Goal: Information Seeking & Learning: Learn about a topic

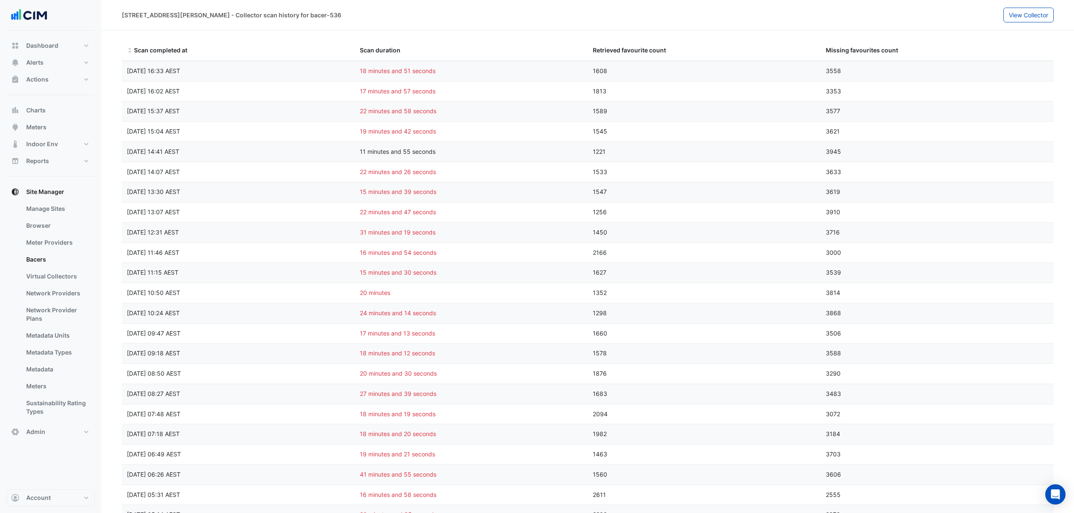
select select "***"
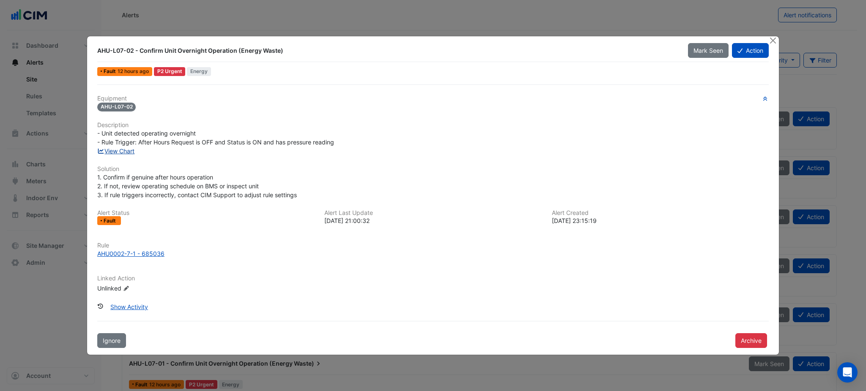
click at [113, 154] on link "View Chart" at bounding box center [116, 151] width 38 height 7
click at [771, 44] on button "Close" at bounding box center [772, 40] width 9 height 9
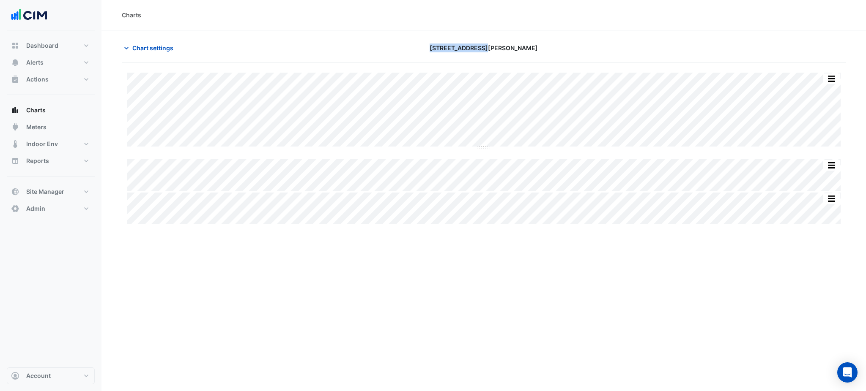
drag, startPoint x: 546, startPoint y: 45, endPoint x: 433, endPoint y: 45, distance: 112.9
click at [433, 45] on div "201 Elizabeth St" at bounding box center [483, 48] width 245 height 15
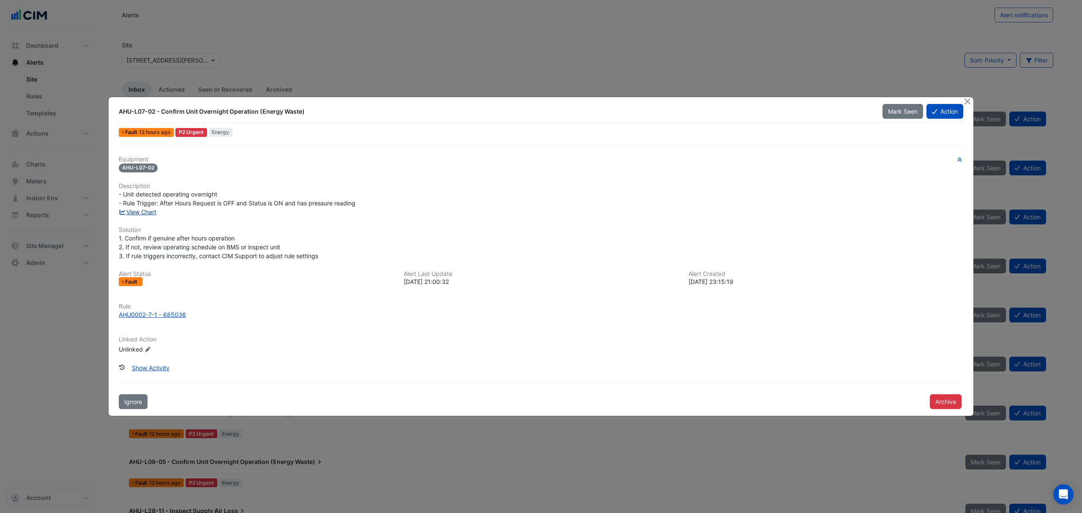
click at [134, 208] on link "View Chart" at bounding box center [138, 211] width 38 height 7
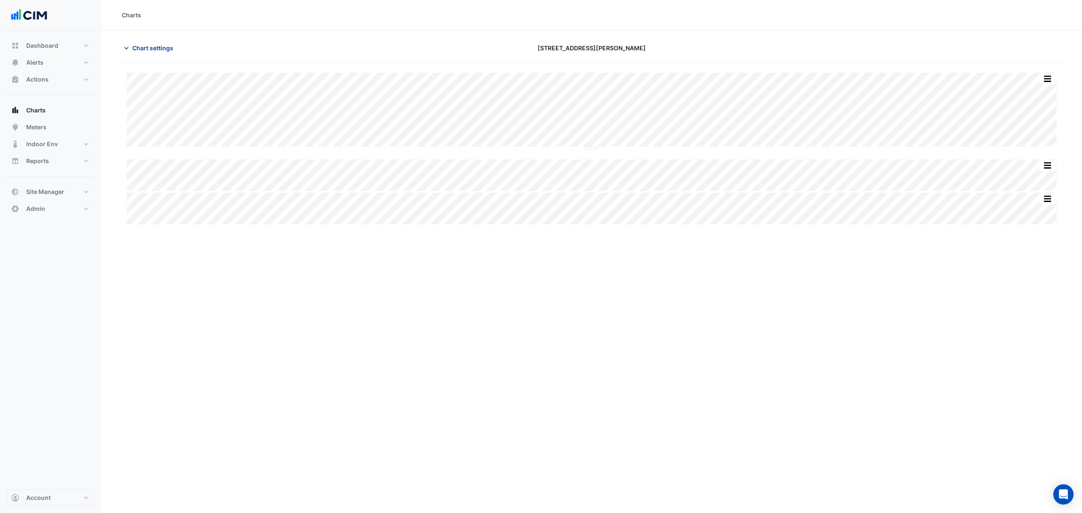
click at [140, 51] on span "Chart settings" at bounding box center [152, 48] width 41 height 9
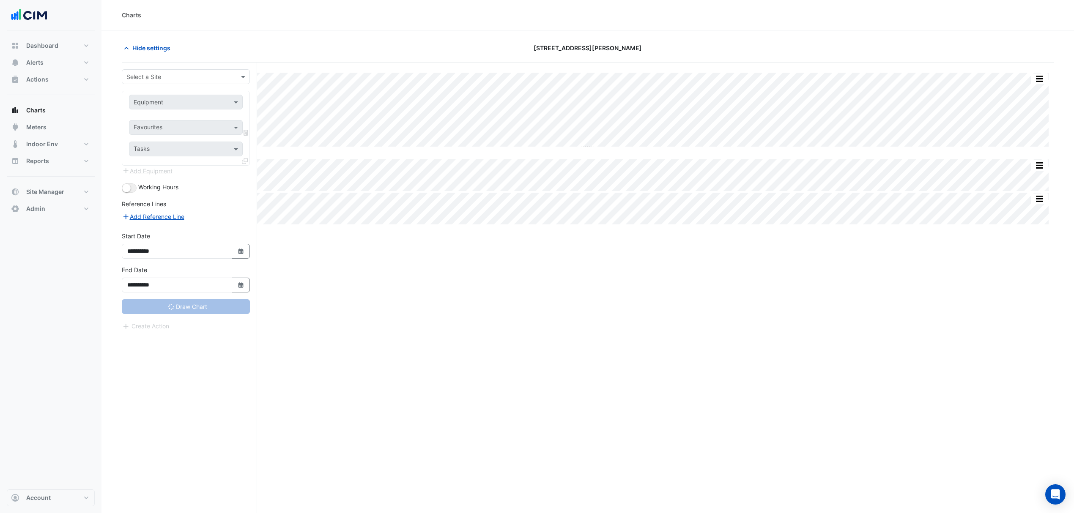
type input "**********"
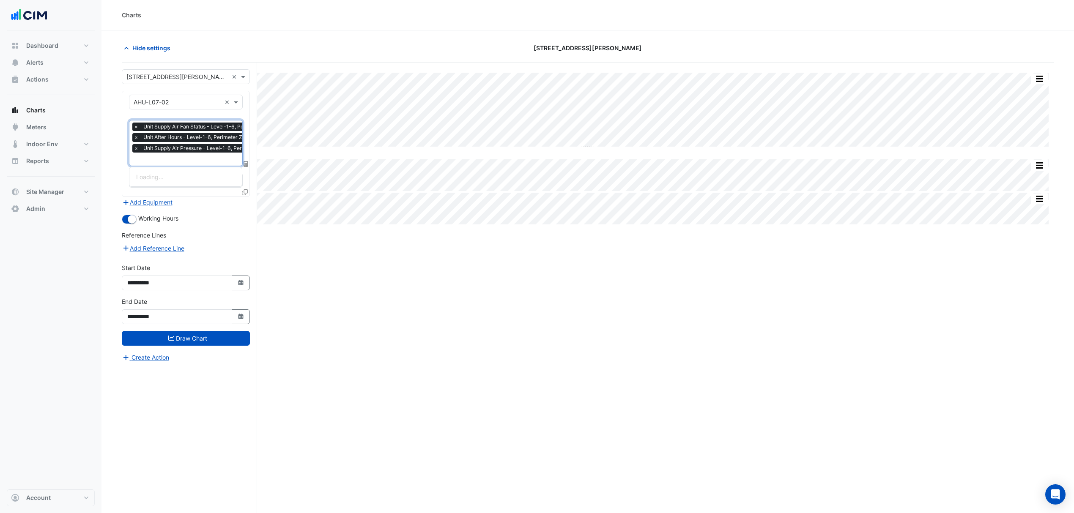
click at [173, 151] on span "Unit Supply Air Pressure - Level-1-6, Perimeter Zone" at bounding box center [207, 148] width 132 height 8
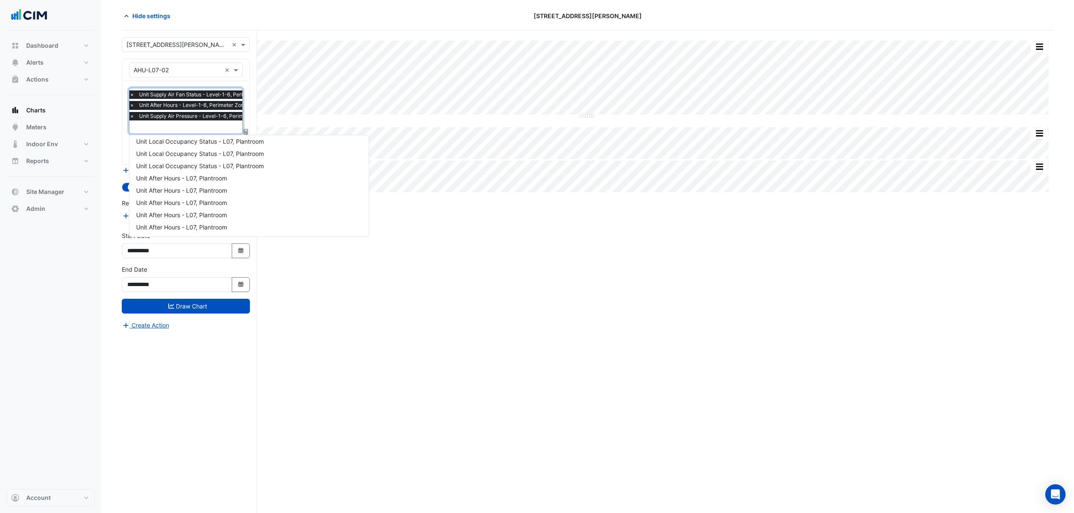
scroll to position [866, 0]
click at [232, 201] on div "Unit After Hours - L07, Plantroom" at bounding box center [248, 198] width 239 height 12
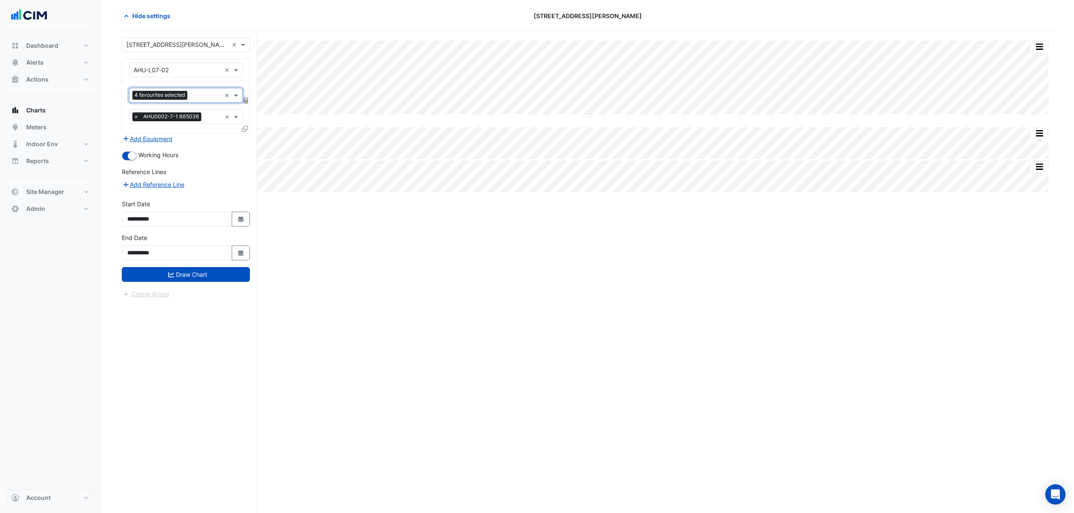
scroll to position [0, 0]
type input "*"
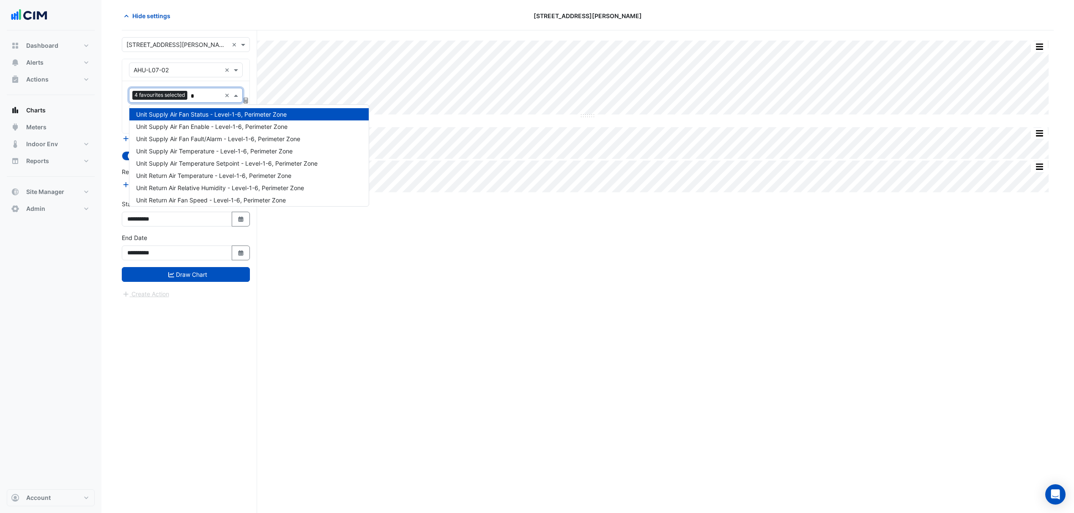
scroll to position [837, 0]
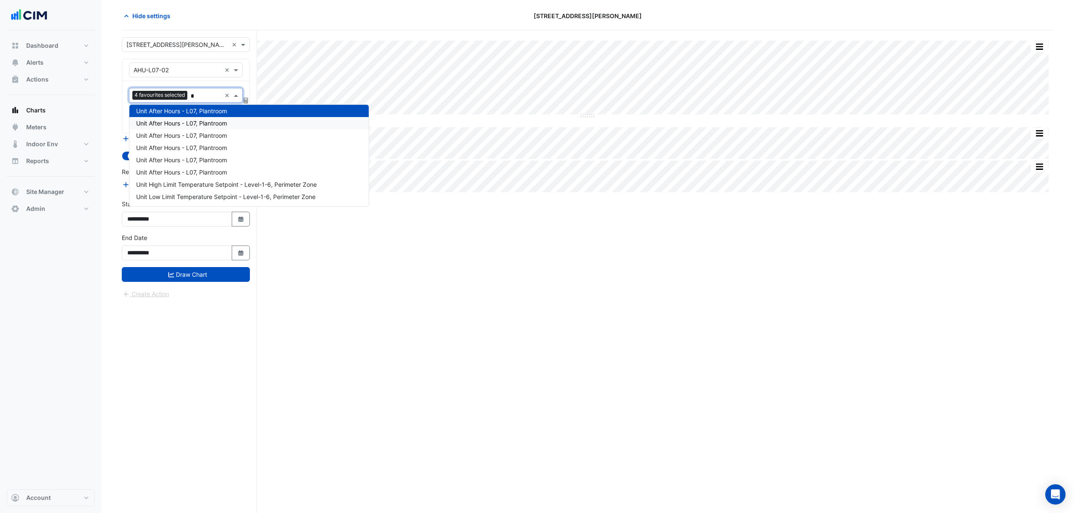
click at [203, 122] on span "Unit After Hours - L07, Plantroom" at bounding box center [181, 123] width 91 height 7
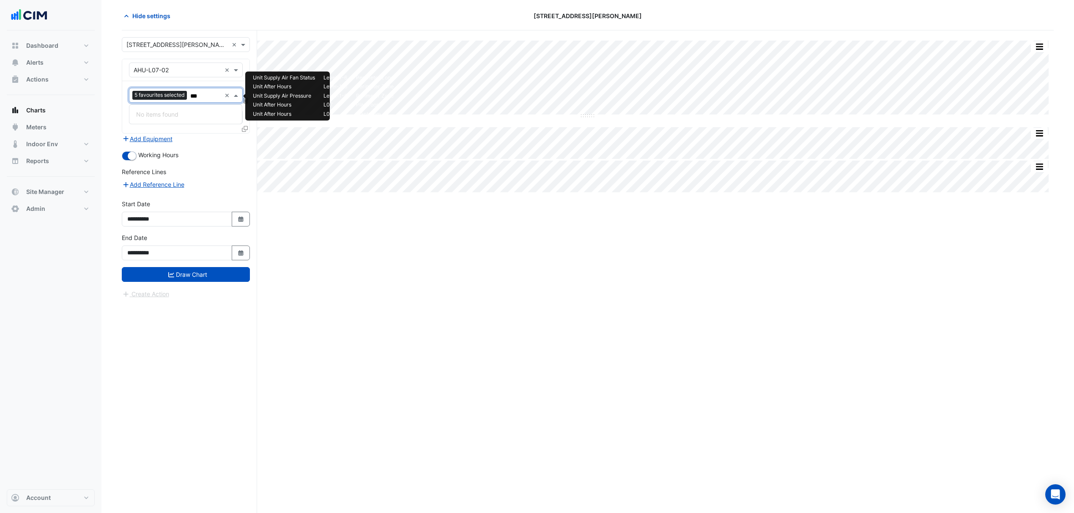
type input "**"
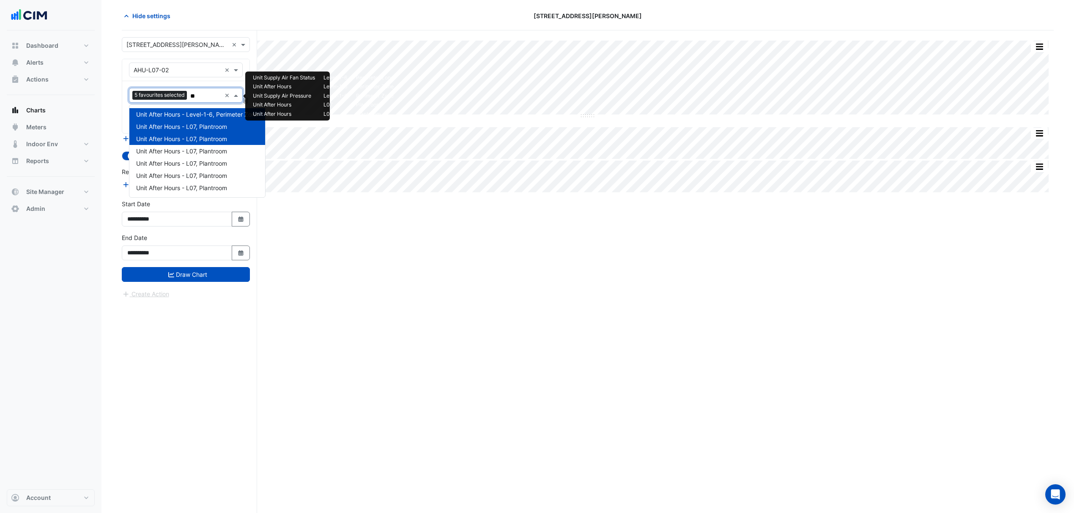
drag, startPoint x: 208, startPoint y: 101, endPoint x: 194, endPoint y: 107, distance: 14.6
drag, startPoint x: 194, startPoint y: 107, endPoint x: 171, endPoint y: 145, distance: 45.2
click at [171, 145] on div "Unit After Hours - L07, Plantroom" at bounding box center [197, 151] width 136 height 12
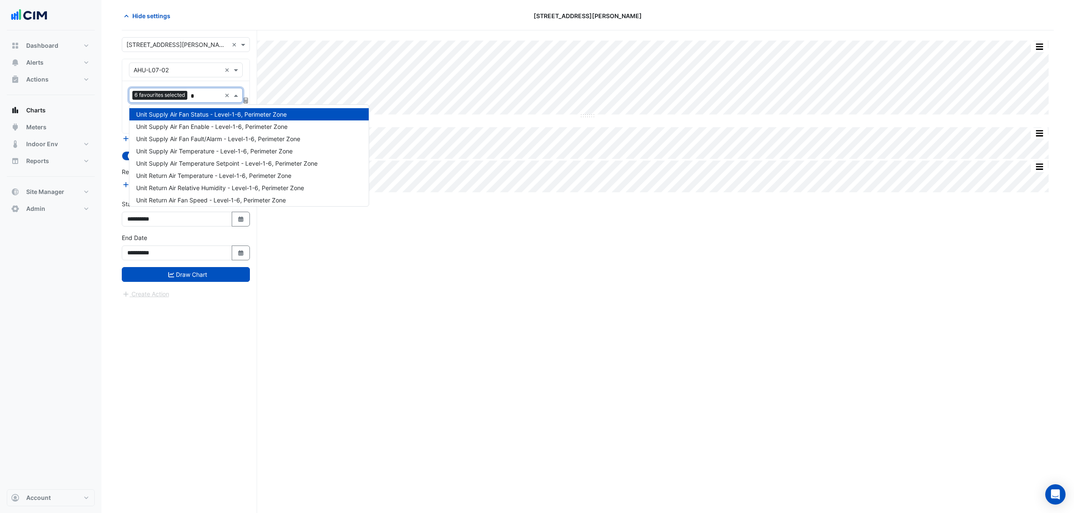
type input "**"
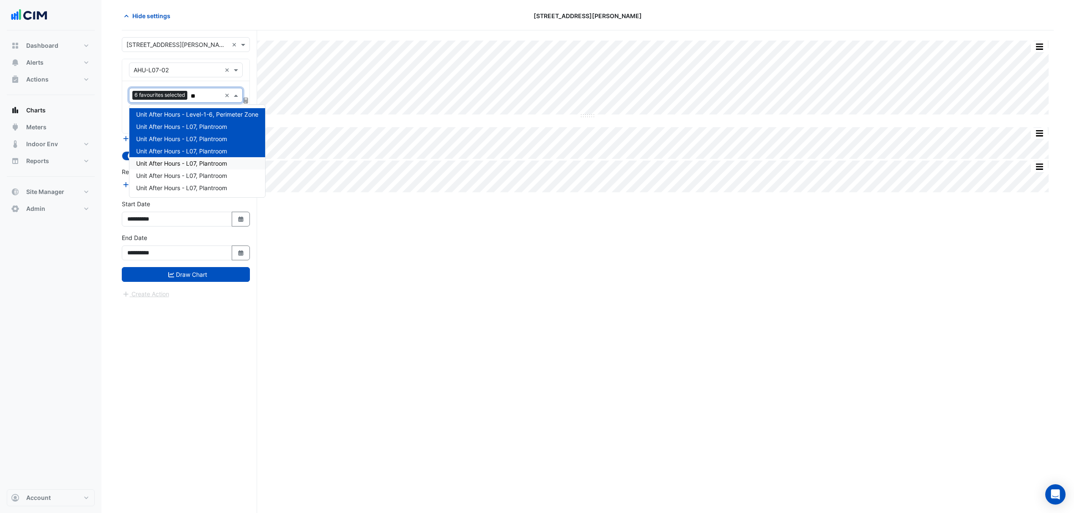
click at [185, 166] on span "Unit After Hours - L07, Plantroom" at bounding box center [181, 163] width 91 height 7
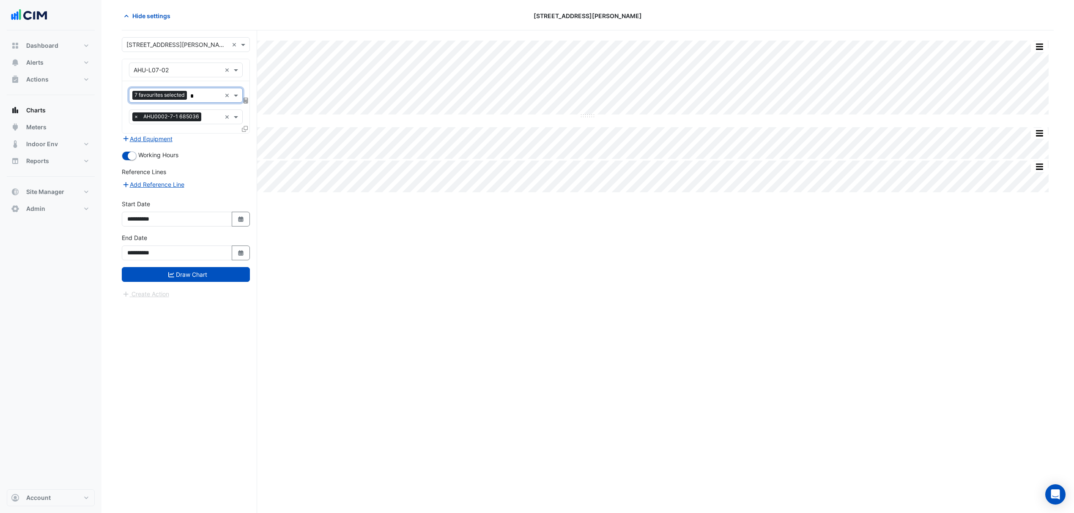
type input "**"
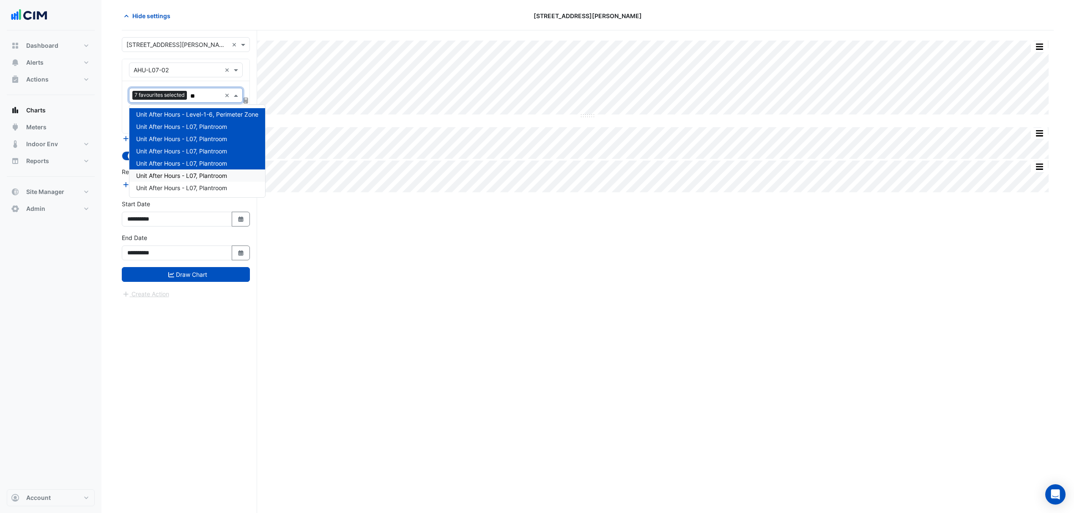
click at [190, 173] on span "Unit After Hours - L07, Plantroom" at bounding box center [181, 175] width 91 height 7
type input "**"
click at [198, 188] on span "Unit After Hours - L07, Plantroom" at bounding box center [181, 187] width 91 height 7
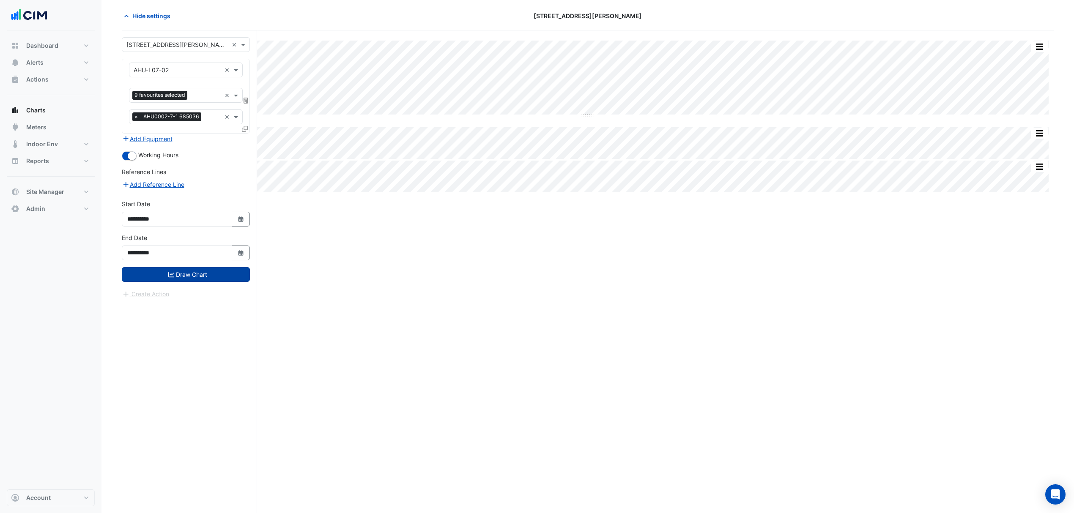
click at [190, 273] on button "Draw Chart" at bounding box center [186, 274] width 128 height 15
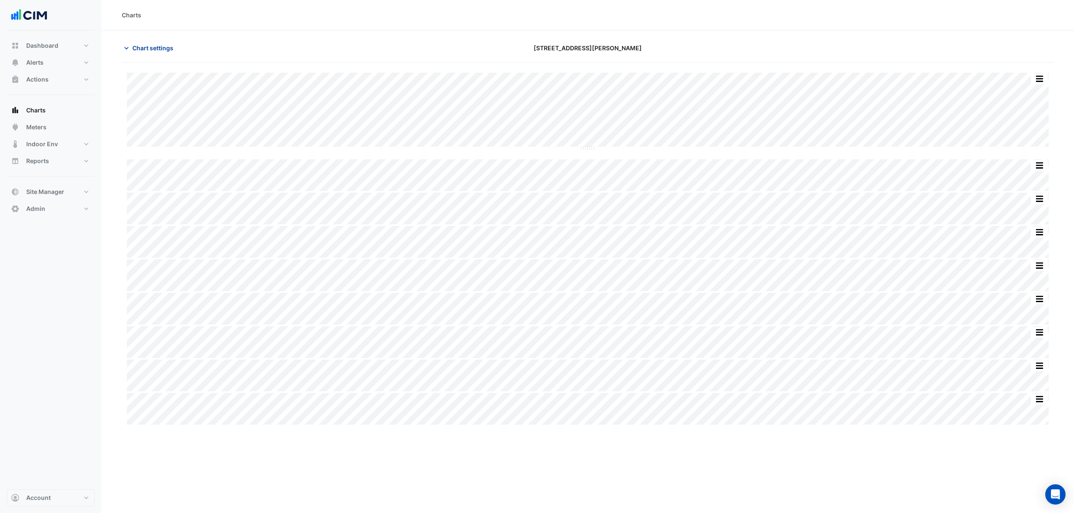
click at [160, 41] on button "Chart settings" at bounding box center [150, 48] width 57 height 15
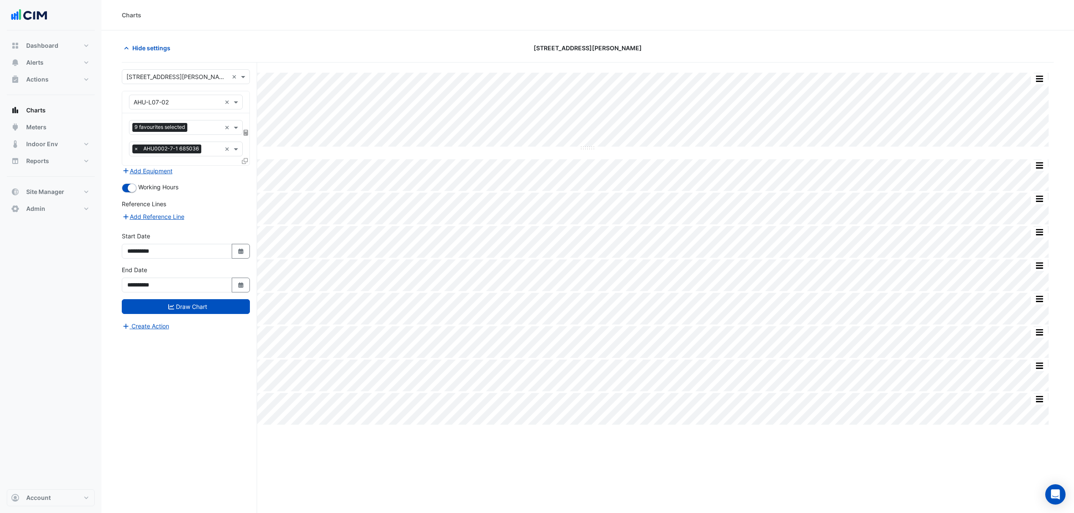
click at [245, 161] on icon at bounding box center [245, 161] width 6 height 6
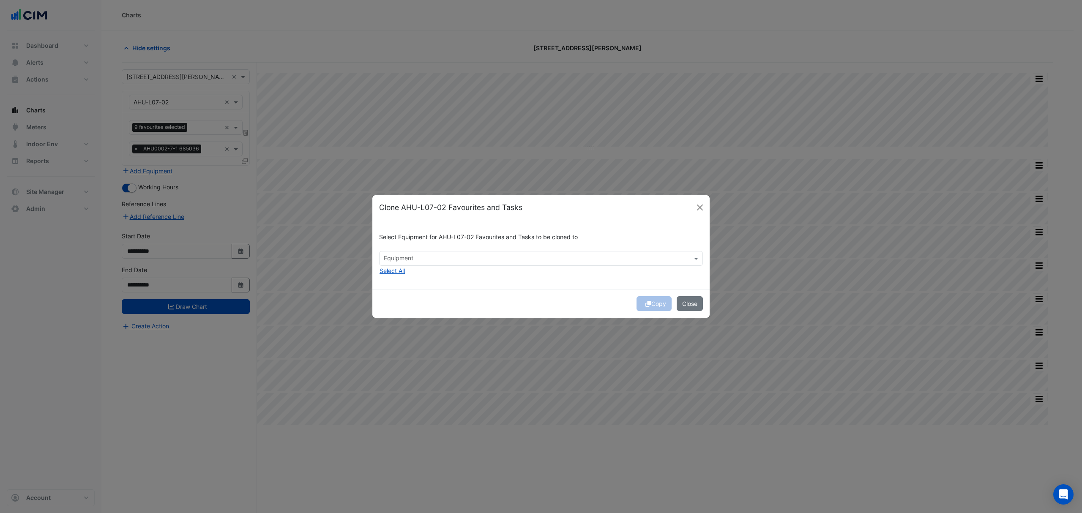
click at [403, 246] on div "Select Equipment for AHU-L07-02 Favourites and Tasks to be cloned to" at bounding box center [541, 239] width 324 height 24
drag, startPoint x: 406, startPoint y: 251, endPoint x: 414, endPoint y: 258, distance: 10.5
click at [406, 252] on div "Equipment" at bounding box center [541, 258] width 324 height 15
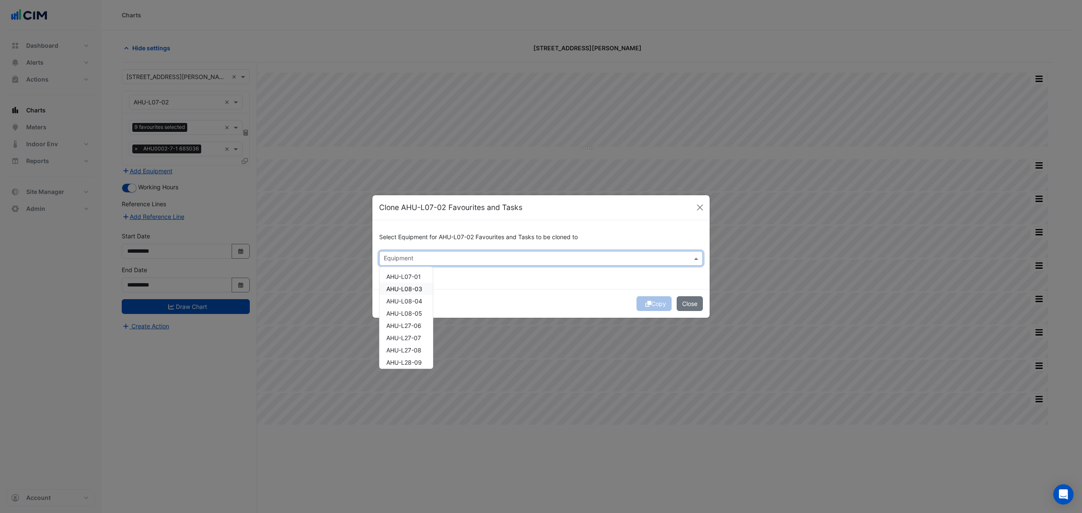
click at [417, 291] on span "AHU-L08-03" at bounding box center [404, 288] width 36 height 7
click at [655, 301] on button "Copy" at bounding box center [654, 303] width 35 height 15
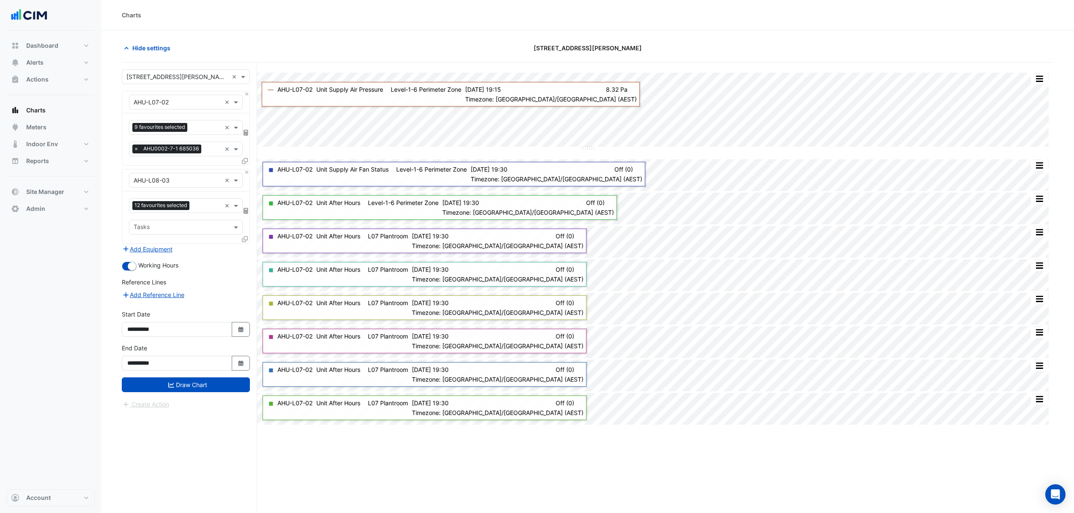
click at [249, 90] on form "× 201 Elizabeth St × × AHU-L07-02 × 9 favourites selected × × AHU0002-7-1 68503…" at bounding box center [186, 239] width 128 height 340
click at [247, 97] on button "Close" at bounding box center [246, 93] width 5 height 5
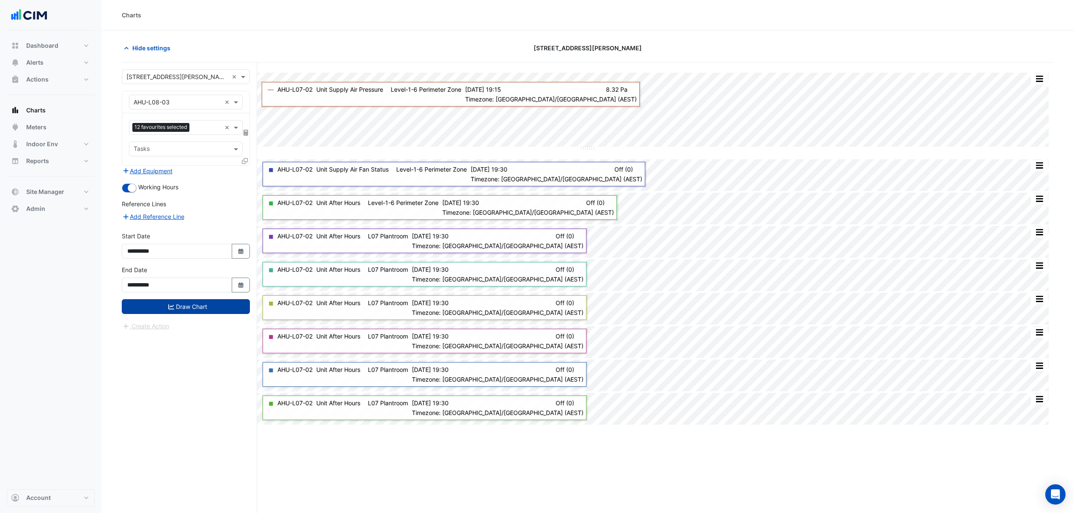
click at [219, 314] on button "Draw Chart" at bounding box center [186, 306] width 128 height 15
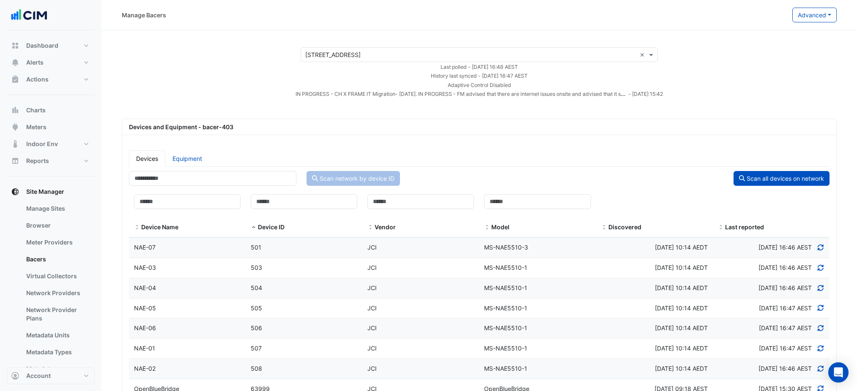
select select "***"
click at [34, 104] on button "Charts" at bounding box center [51, 110] width 88 height 17
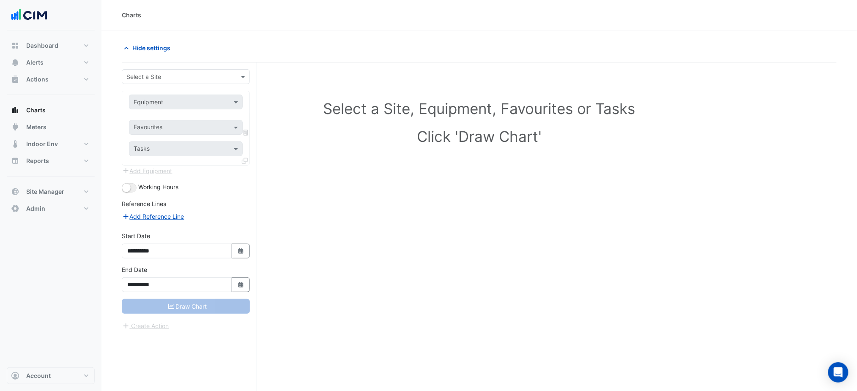
click at [159, 77] on input "text" at bounding box center [177, 77] width 102 height 9
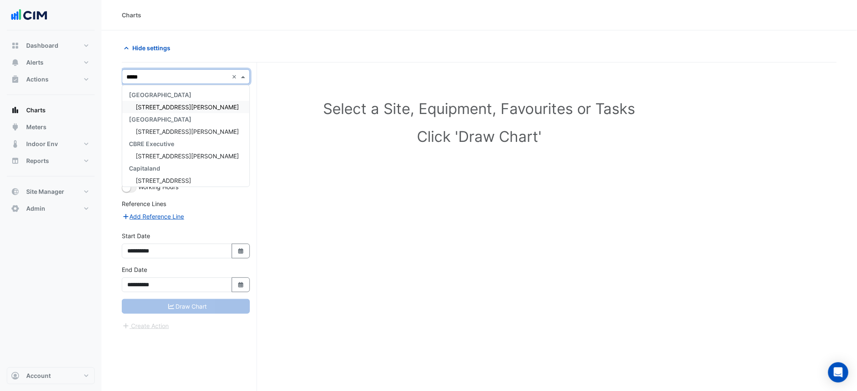
type input "******"
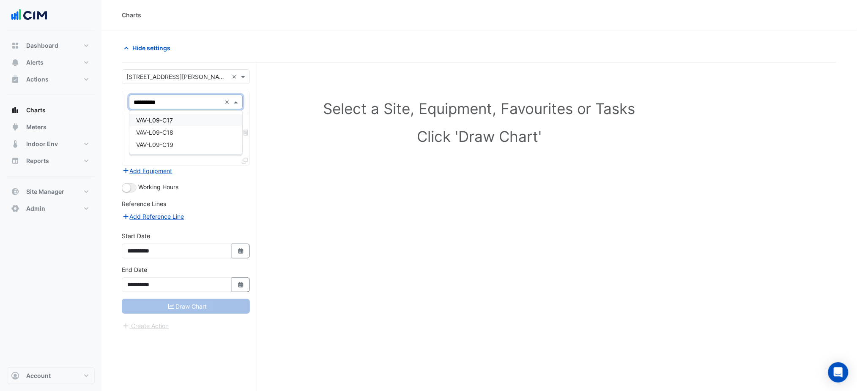
type input "**********"
type input "*****"
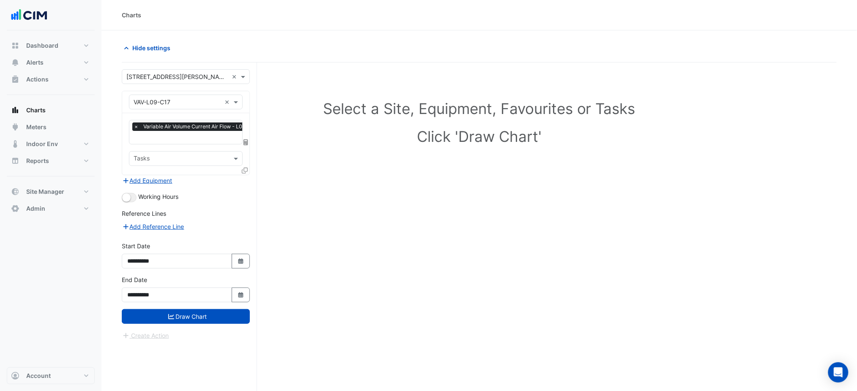
click at [137, 196] on div "Working Hours" at bounding box center [186, 197] width 128 height 10
click at [136, 197] on button "button" at bounding box center [129, 197] width 15 height 9
click at [210, 315] on button "Draw Chart" at bounding box center [186, 316] width 128 height 15
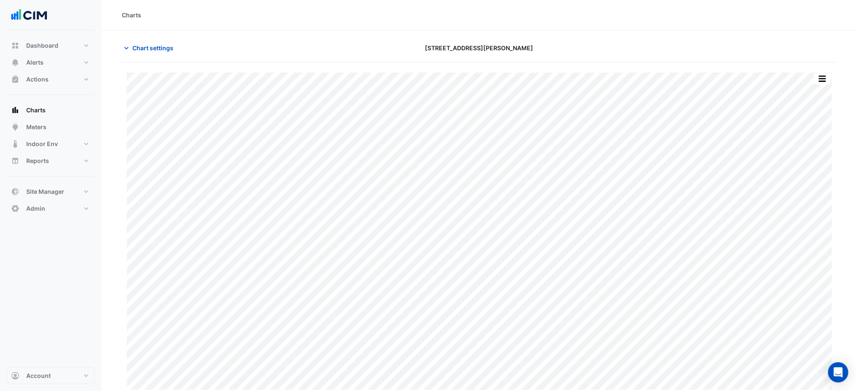
click at [177, 56] on div "Chart settings 201 Elizabeth St" at bounding box center [479, 52] width 715 height 22
click at [172, 52] on span "Chart settings" at bounding box center [152, 48] width 41 height 9
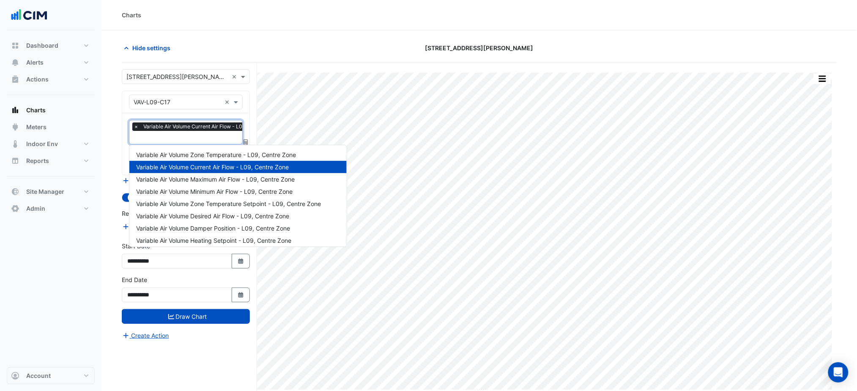
click at [183, 131] on span "Variable Air Volume Current Air Flow - L09, Centre Zone" at bounding box center [210, 127] width 139 height 8
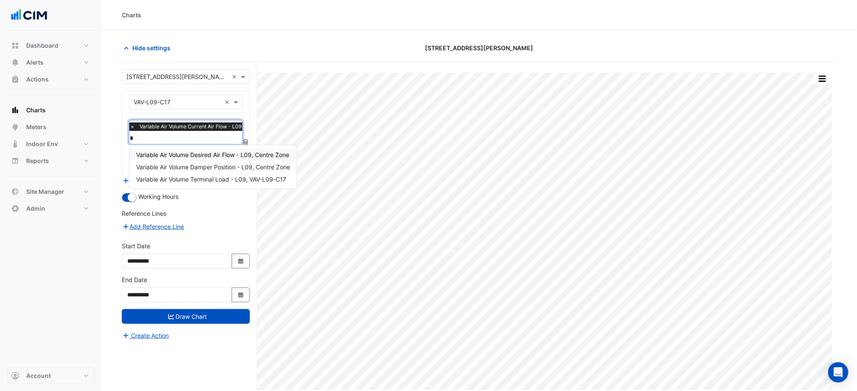
type input "**"
click at [214, 156] on span "Variable Air Volume Damper Position - L09, Centre Zone" at bounding box center [213, 154] width 154 height 7
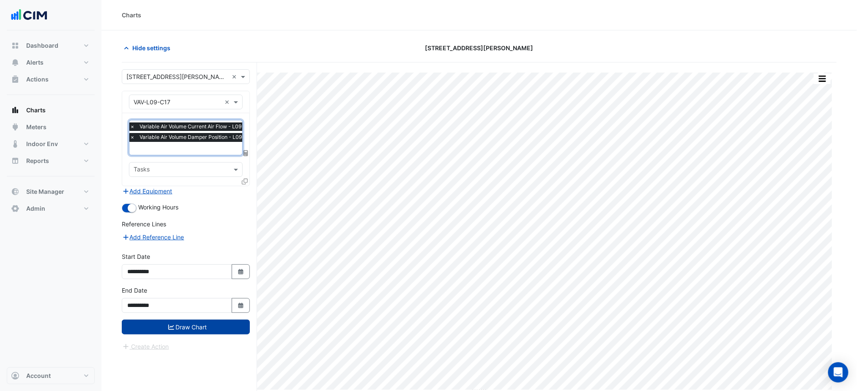
click at [201, 323] on button "Draw Chart" at bounding box center [186, 327] width 128 height 15
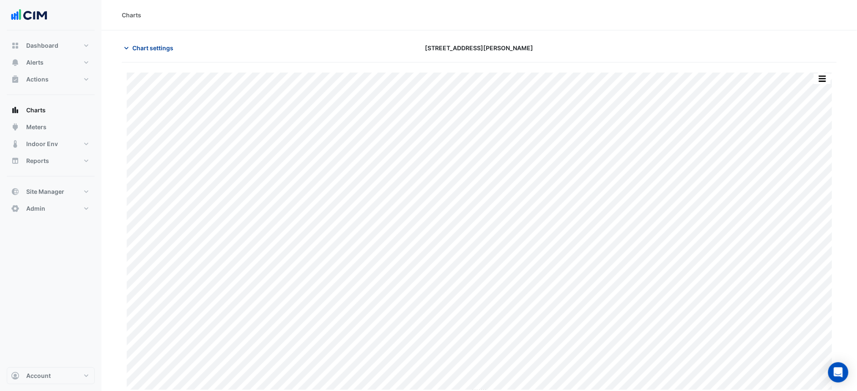
click at [162, 50] on span "Chart settings" at bounding box center [152, 48] width 41 height 9
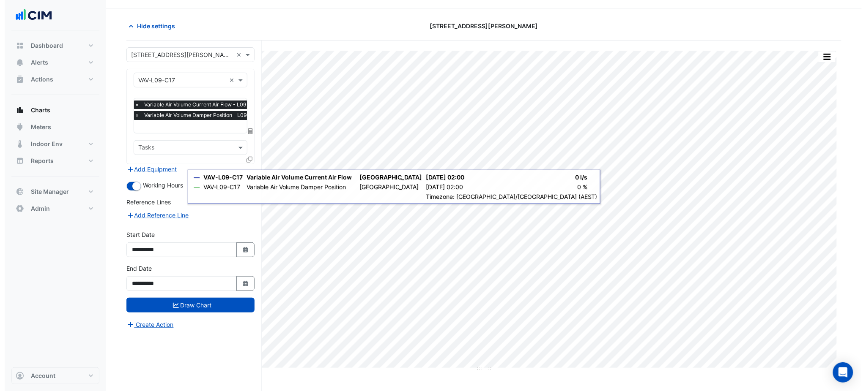
scroll to position [32, 0]
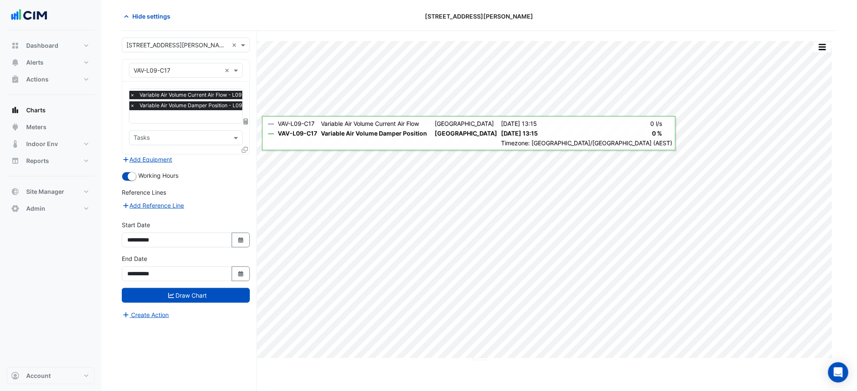
click at [241, 151] on div "× Variable Air Volume Current Air Flow - L09, Centre Zone × Variable Air Volume…" at bounding box center [185, 118] width 127 height 73
click at [241, 146] on div "× Variable Air Volume Current Air Flow - L09, Centre Zone × Variable Air Volume…" at bounding box center [185, 118] width 127 height 73
click at [248, 149] on div at bounding box center [246, 151] width 8 height 12
click at [247, 149] on icon at bounding box center [245, 150] width 6 height 6
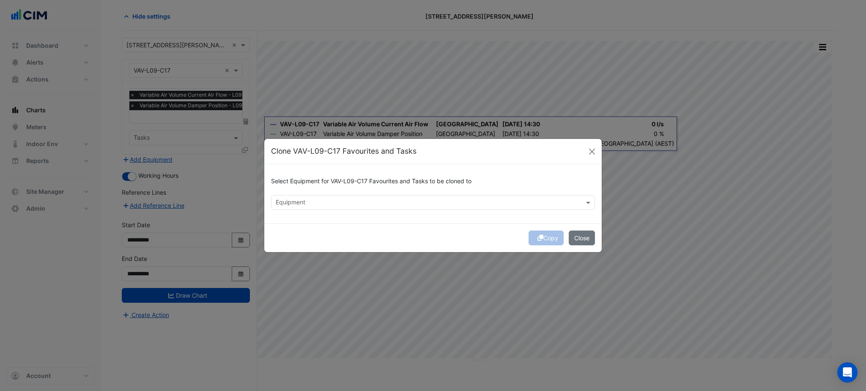
click at [345, 188] on div "Select Equipment for VAV-L09-C17 Favourites and Tasks to be cloned to" at bounding box center [433, 183] width 324 height 24
click at [348, 203] on input "text" at bounding box center [428, 203] width 305 height 9
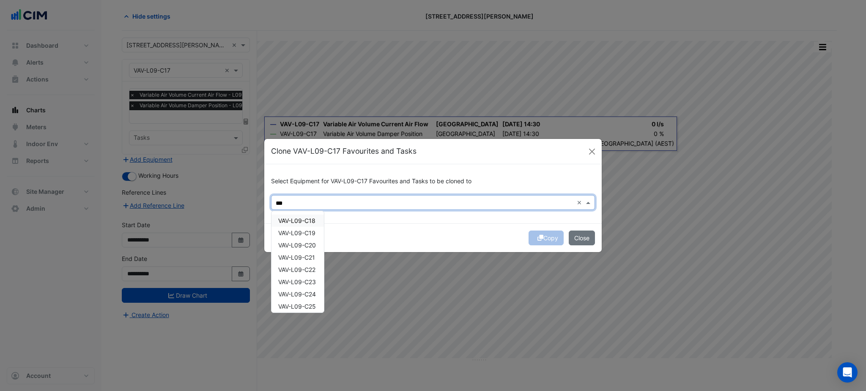
click at [299, 224] on div "VAV-L09-C18" at bounding box center [297, 221] width 52 height 12
click at [299, 233] on span "VAV-L09-C19" at bounding box center [296, 233] width 37 height 7
type input "***"
click at [447, 237] on div "Copy Close" at bounding box center [432, 238] width 337 height 29
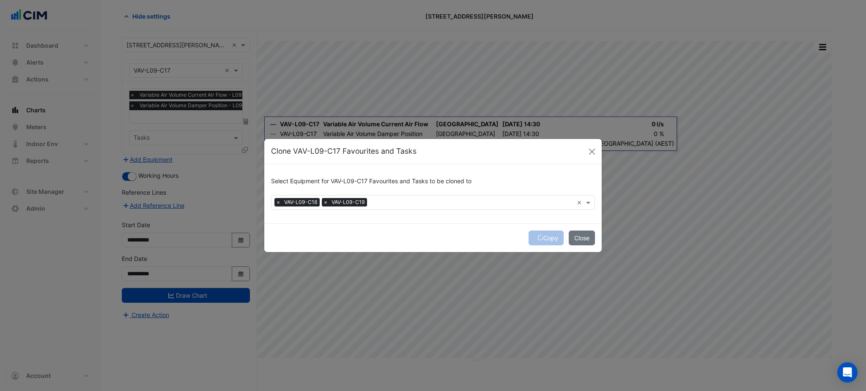
click at [551, 239] on div "Copy Close" at bounding box center [432, 238] width 337 height 29
click at [551, 239] on button "Copy" at bounding box center [545, 238] width 35 height 15
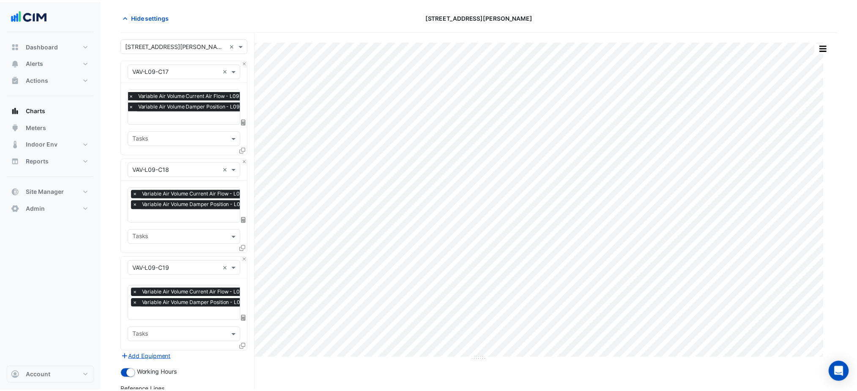
scroll to position [161, 0]
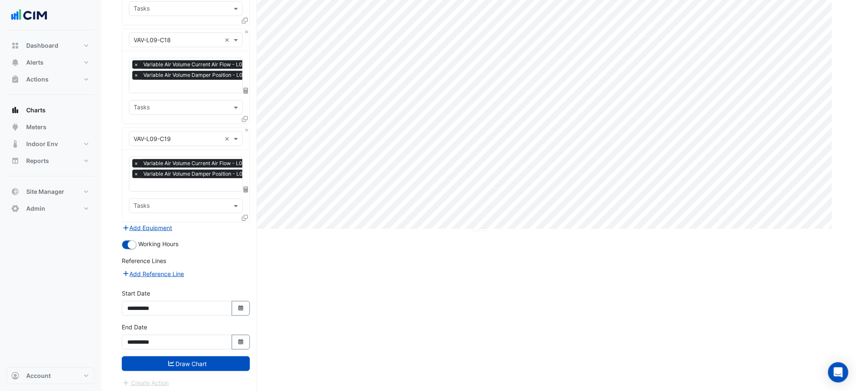
click at [238, 357] on button "Draw Chart" at bounding box center [186, 364] width 128 height 15
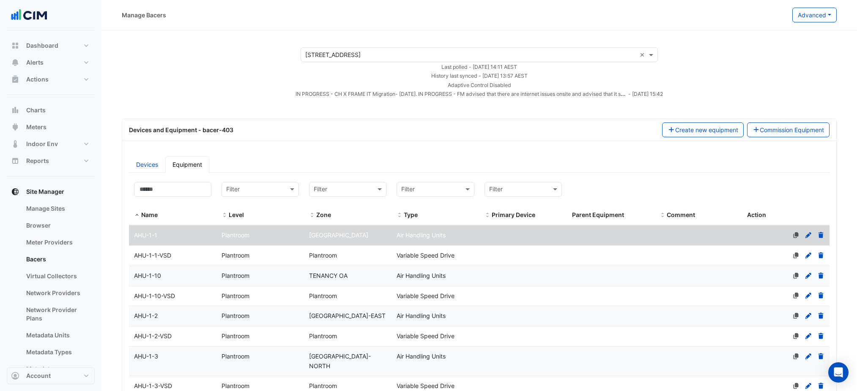
select select "***"
